Goal: Task Accomplishment & Management: Manage account settings

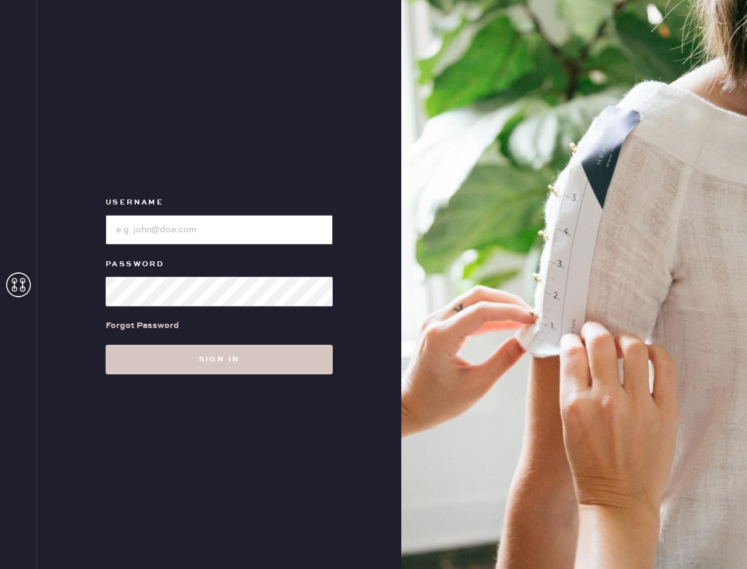
click at [243, 232] on input "loginName" at bounding box center [219, 230] width 227 height 30
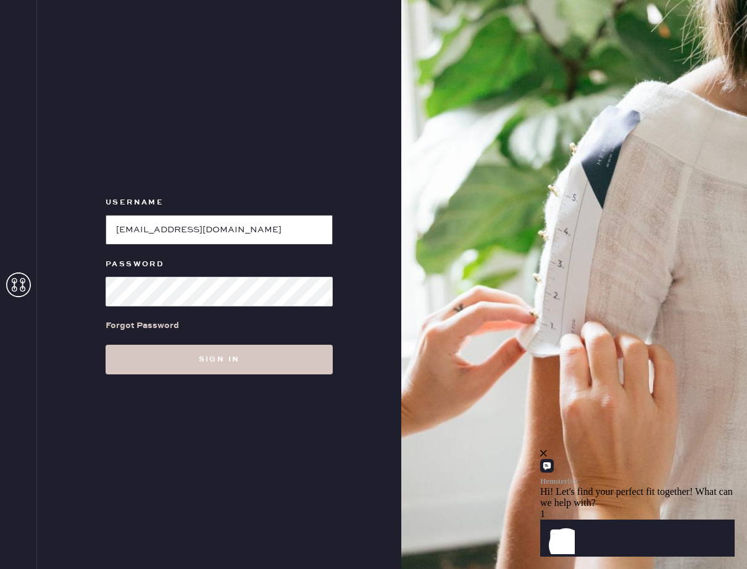
type input "seinyun0512@gmail.com"
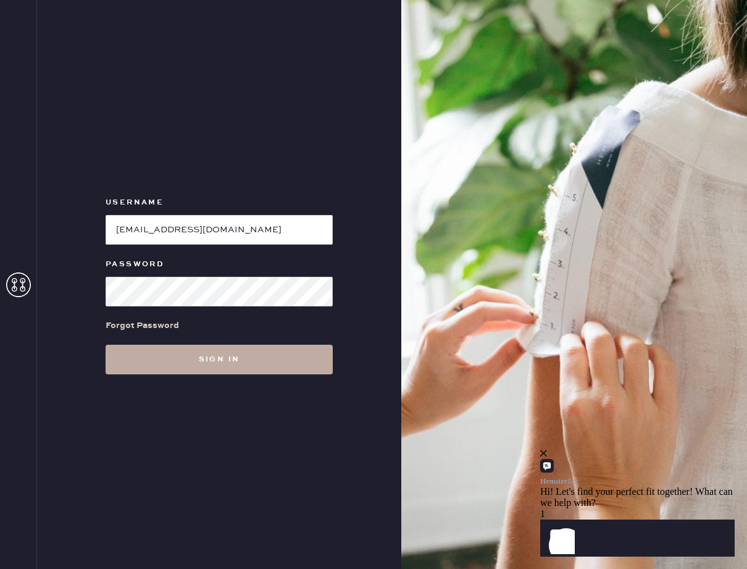
click at [212, 349] on button "Sign in" at bounding box center [219, 360] width 227 height 30
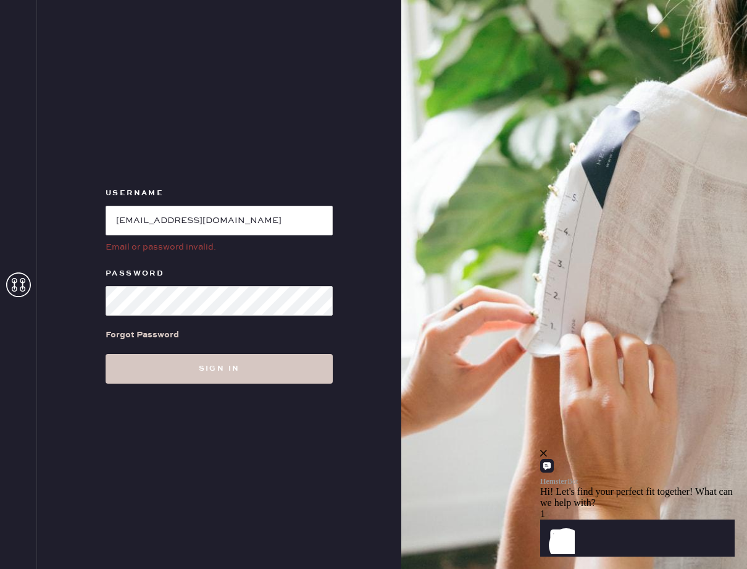
click at [158, 329] on div "Forgot Password" at bounding box center [142, 335] width 73 height 14
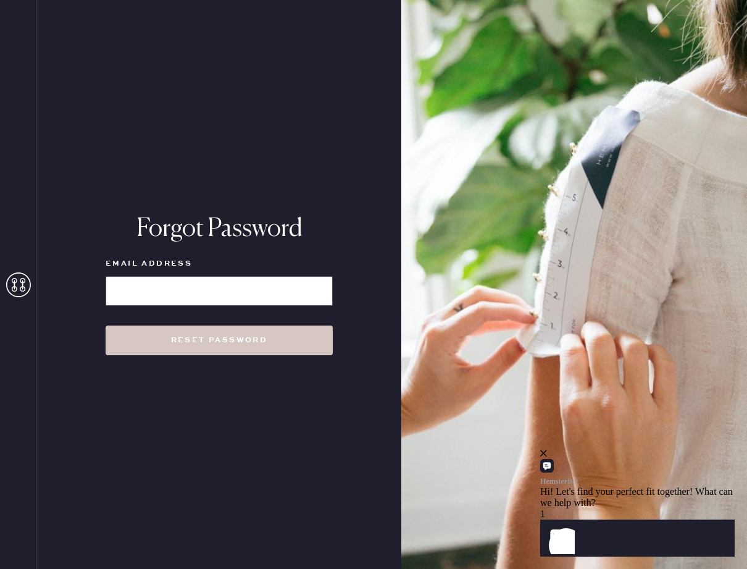
click at [260, 279] on input at bounding box center [219, 291] width 227 height 30
type input "[EMAIL_ADDRESS][DOMAIN_NAME]"
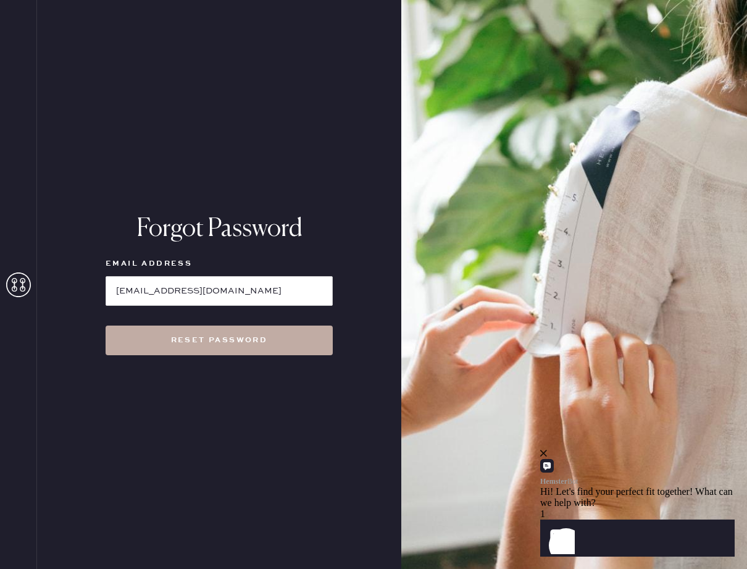
click at [227, 341] on button "Reset Password" at bounding box center [219, 340] width 227 height 30
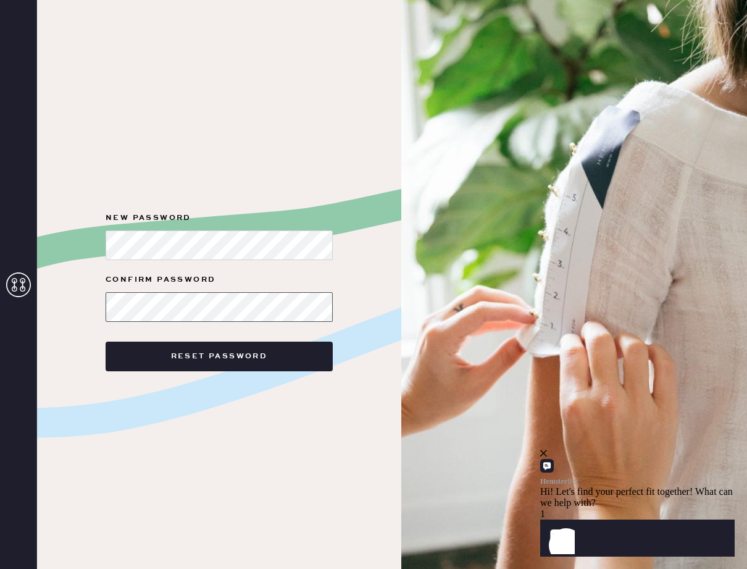
click at [106, 341] on button "Reset Password" at bounding box center [219, 356] width 227 height 30
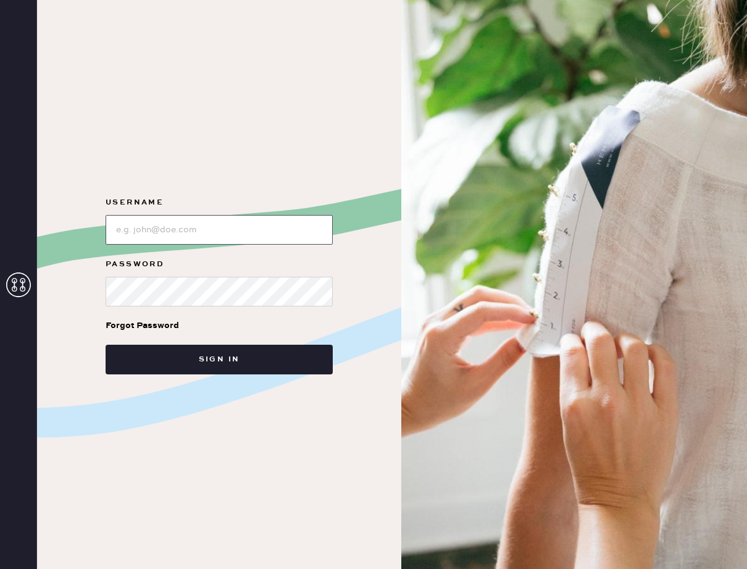
click at [255, 235] on input "loginName" at bounding box center [219, 230] width 227 height 30
click at [249, 260] on label "Password" at bounding box center [219, 264] width 227 height 15
click at [239, 232] on input "loginName" at bounding box center [219, 230] width 227 height 30
click at [236, 236] on input "loginName" at bounding box center [219, 230] width 227 height 30
type input "seinyun0512@gmail.com"
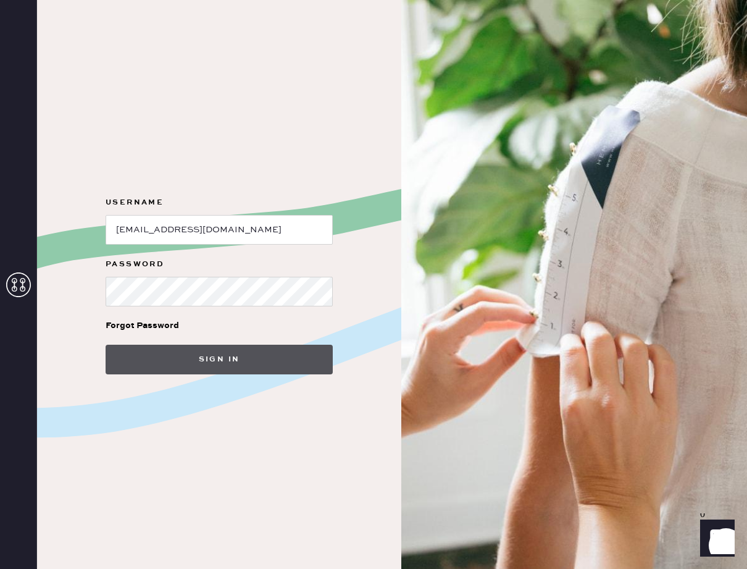
click at [237, 346] on button "Sign in" at bounding box center [219, 360] width 227 height 30
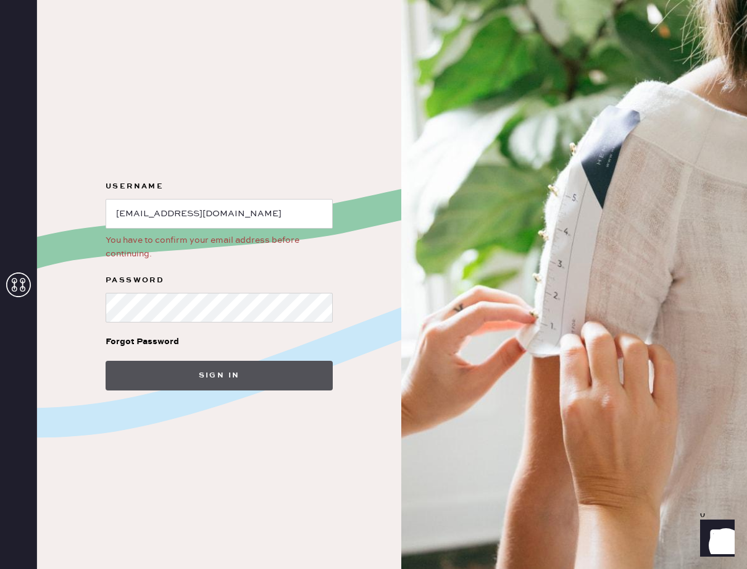
click at [136, 364] on button "Sign in" at bounding box center [219, 376] width 227 height 30
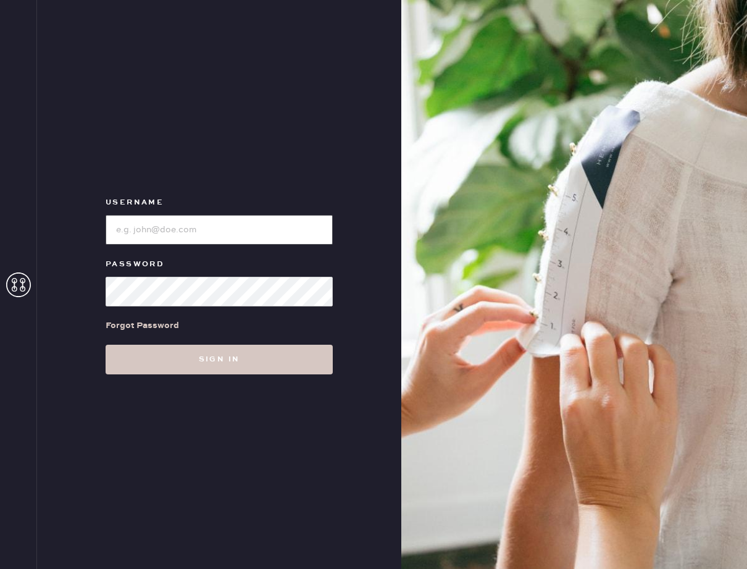
click at [217, 234] on input "loginName" at bounding box center [219, 230] width 227 height 30
type input "[EMAIL_ADDRESS][DOMAIN_NAME]"
click at [92, 419] on div "Username Password Forgot Password Sign in" at bounding box center [219, 284] width 364 height 569
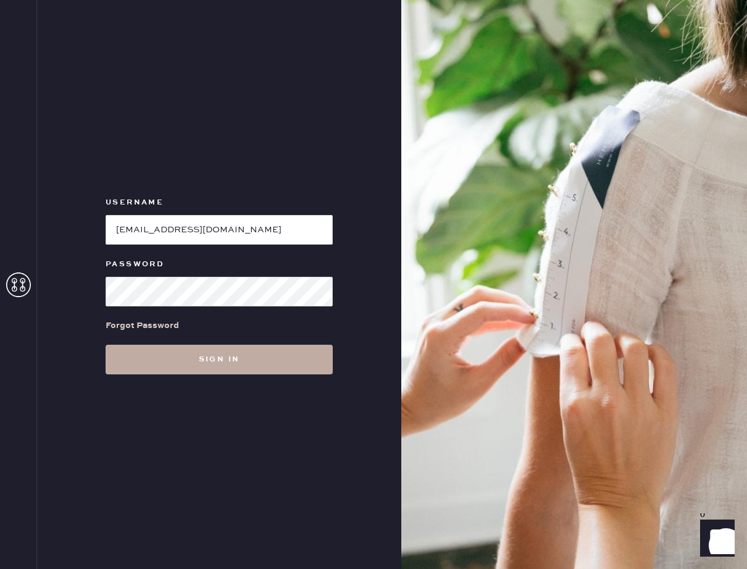
click at [124, 353] on button "Sign in" at bounding box center [219, 360] width 227 height 30
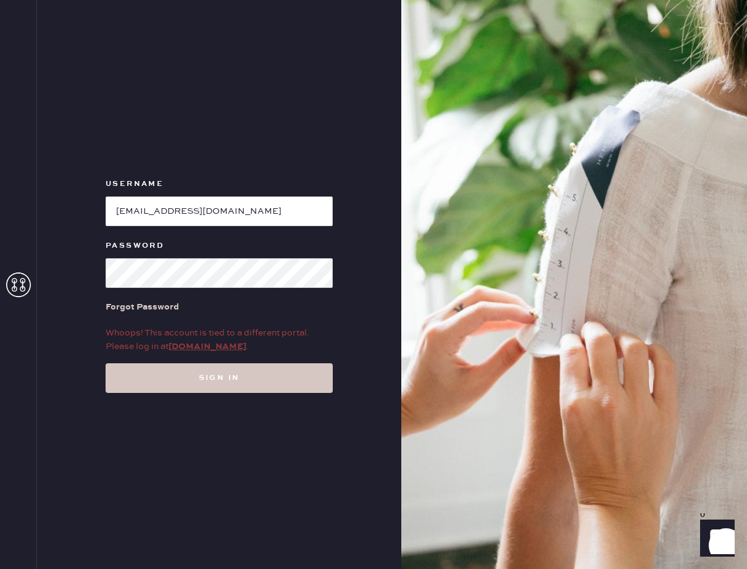
click at [194, 348] on link "my.hemster.co" at bounding box center [208, 346] width 78 height 11
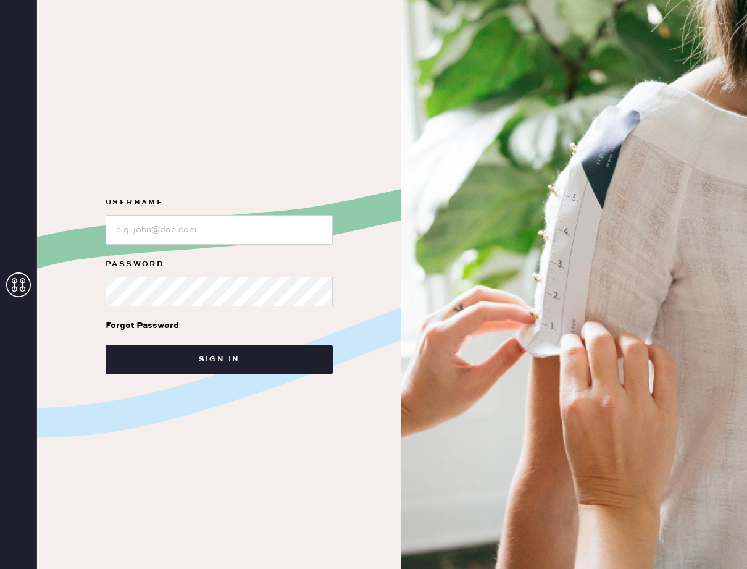
click at [184, 260] on label "Password" at bounding box center [219, 264] width 227 height 15
click at [177, 239] on input "loginName" at bounding box center [219, 230] width 227 height 30
type input "seinyun0512@gmail.com"
click at [208, 385] on div "Username Password Forgot Password Sign in" at bounding box center [219, 284] width 364 height 569
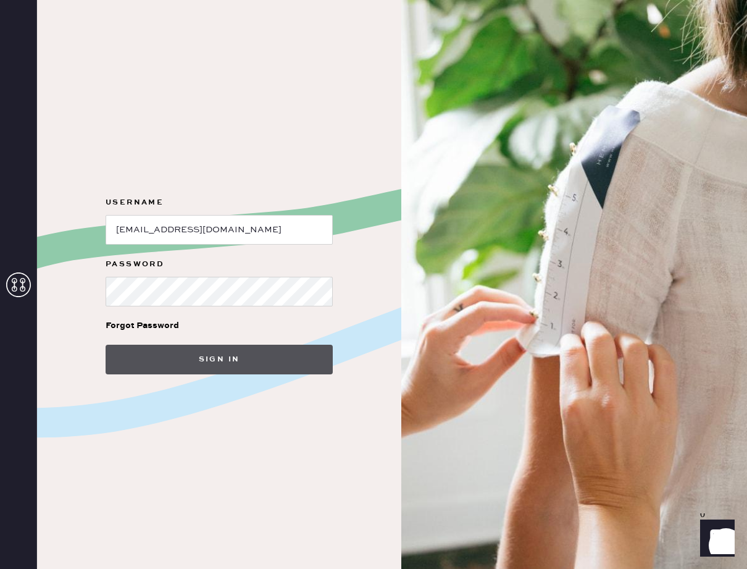
click at [205, 367] on button "Sign in" at bounding box center [219, 360] width 227 height 30
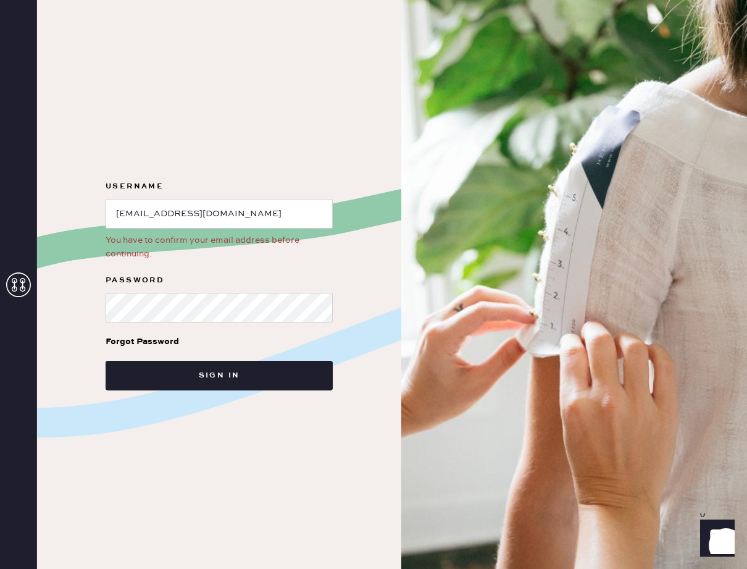
click at [170, 243] on div "You have to confirm your email address before continuing." at bounding box center [219, 246] width 227 height 27
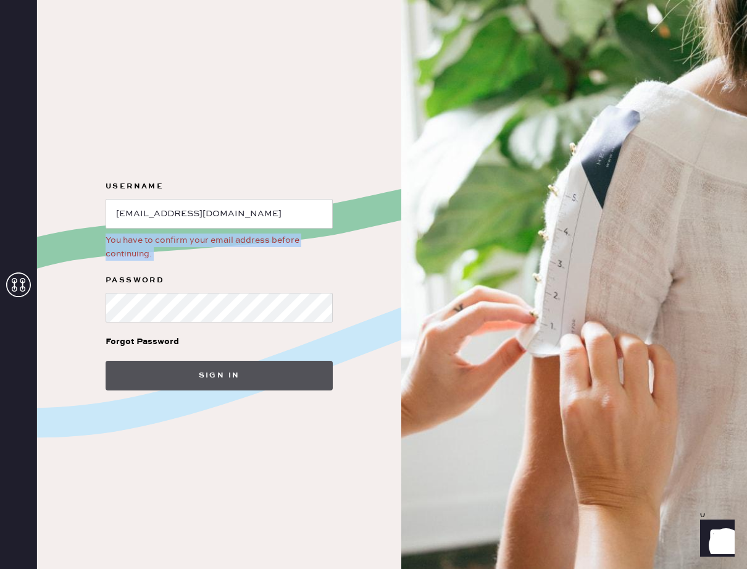
click at [182, 380] on button "Sign in" at bounding box center [219, 376] width 227 height 30
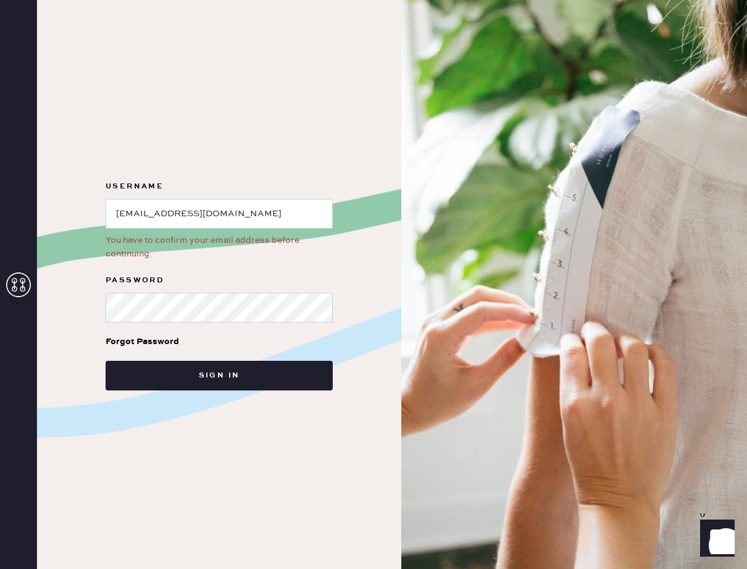
click at [22, 283] on use at bounding box center [18, 284] width 25 height 25
